Goal: Task Accomplishment & Management: Use online tool/utility

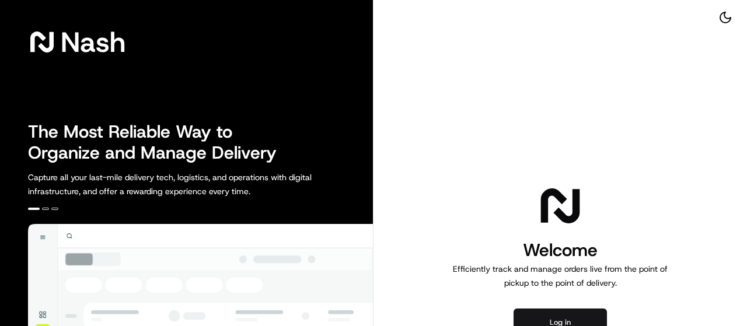
click at [565, 320] on button "Log in" at bounding box center [559, 323] width 93 height 28
